Goal: Task Accomplishment & Management: Manage account settings

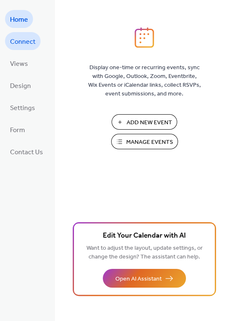
click at [28, 45] on span "Connect" at bounding box center [22, 41] width 25 height 13
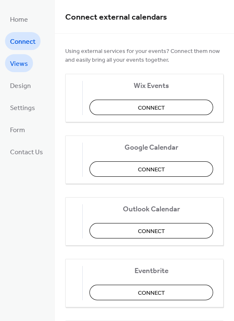
click at [22, 63] on span "Views" at bounding box center [19, 64] width 18 height 13
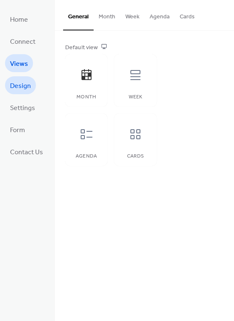
click at [20, 83] on span "Design" at bounding box center [20, 86] width 21 height 13
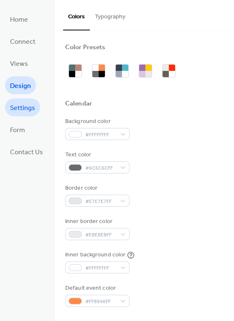
click at [17, 107] on span "Settings" at bounding box center [22, 108] width 25 height 13
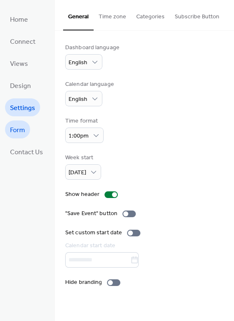
click at [26, 132] on link "Form" at bounding box center [17, 130] width 25 height 18
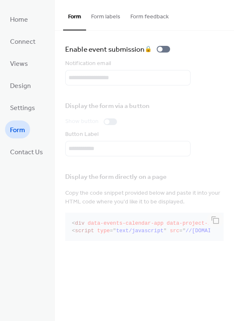
click at [108, 15] on button "Form labels" at bounding box center [105, 15] width 39 height 30
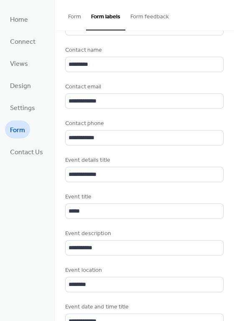
scroll to position [15, 0]
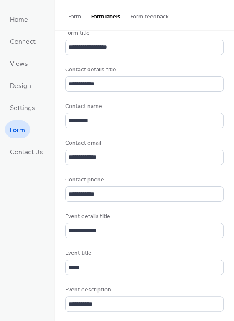
click at [147, 15] on button "Form feedback" at bounding box center [149, 15] width 48 height 30
